Goal: Navigation & Orientation: Find specific page/section

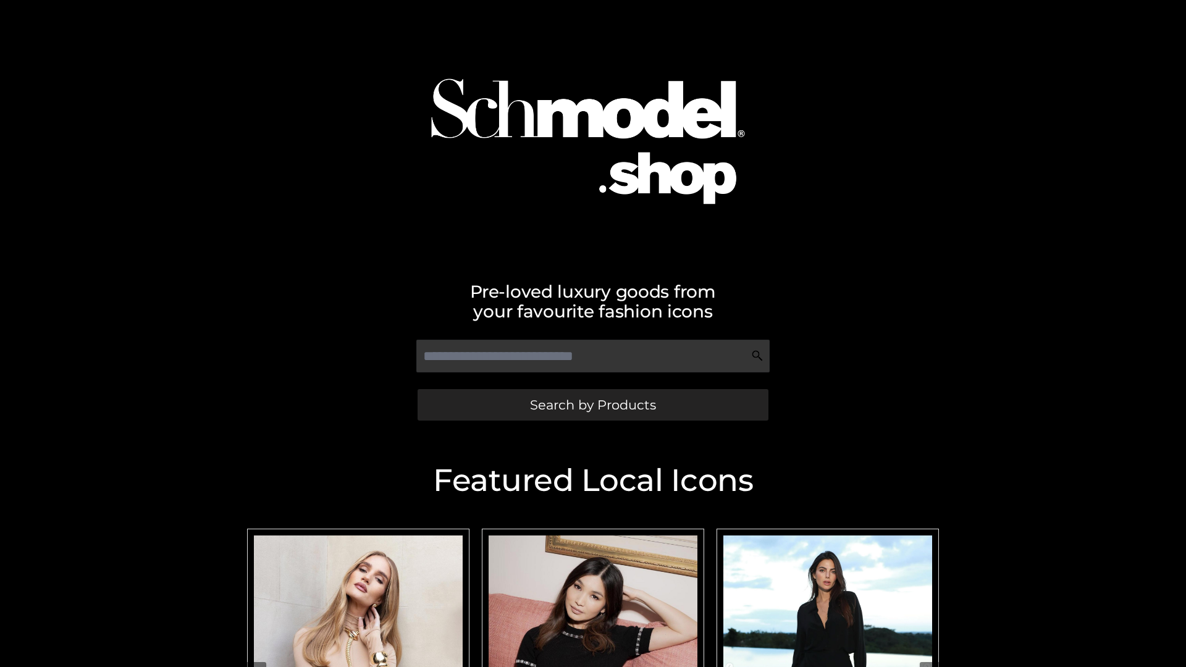
click at [592, 405] on span "Search by Products" at bounding box center [593, 404] width 126 height 13
